Goal: Obtain resource: Download file/media

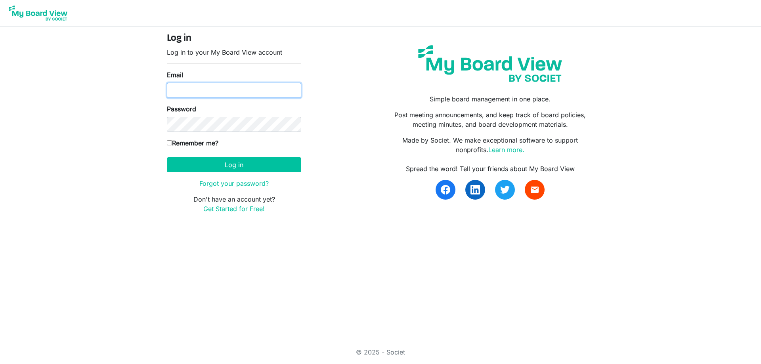
click at [217, 91] on input "Email" at bounding box center [234, 90] width 134 height 15
type input "[EMAIL_ADDRESS][DOMAIN_NAME]"
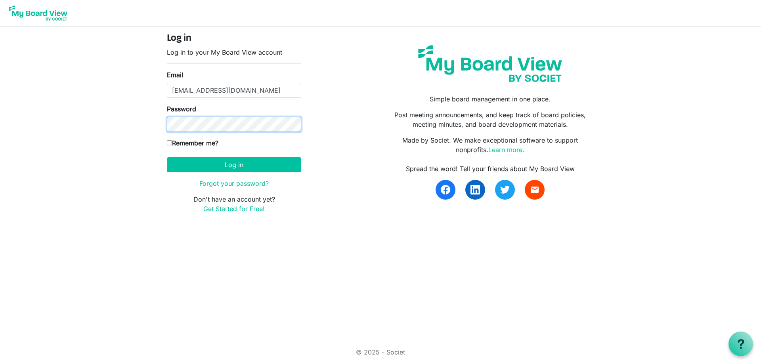
click at [167, 157] on button "Log in" at bounding box center [234, 164] width 134 height 15
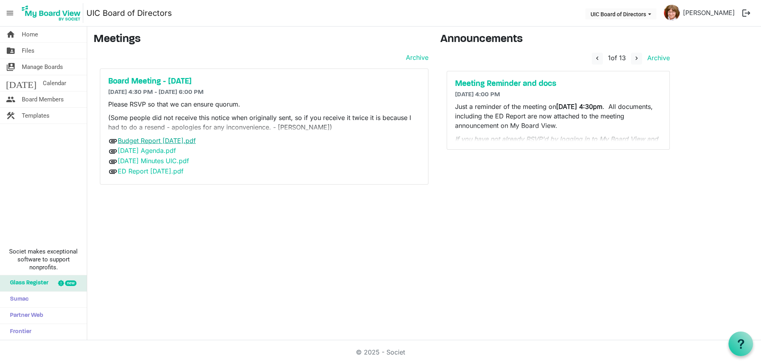
click at [168, 143] on link "Budget Report August 2025.pdf" at bounding box center [157, 141] width 78 height 8
click at [176, 151] on link "Sept 24 2025 Agenda.pdf" at bounding box center [147, 151] width 58 height 8
click at [174, 163] on link "June 18 2025 Minutes UIC.pdf" at bounding box center [153, 161] width 71 height 8
click at [151, 171] on link "ED Report Sept 2025.pdf" at bounding box center [151, 171] width 66 height 8
click at [744, 13] on button "logout" at bounding box center [746, 13] width 17 height 17
